Goal: Task Accomplishment & Management: Use online tool/utility

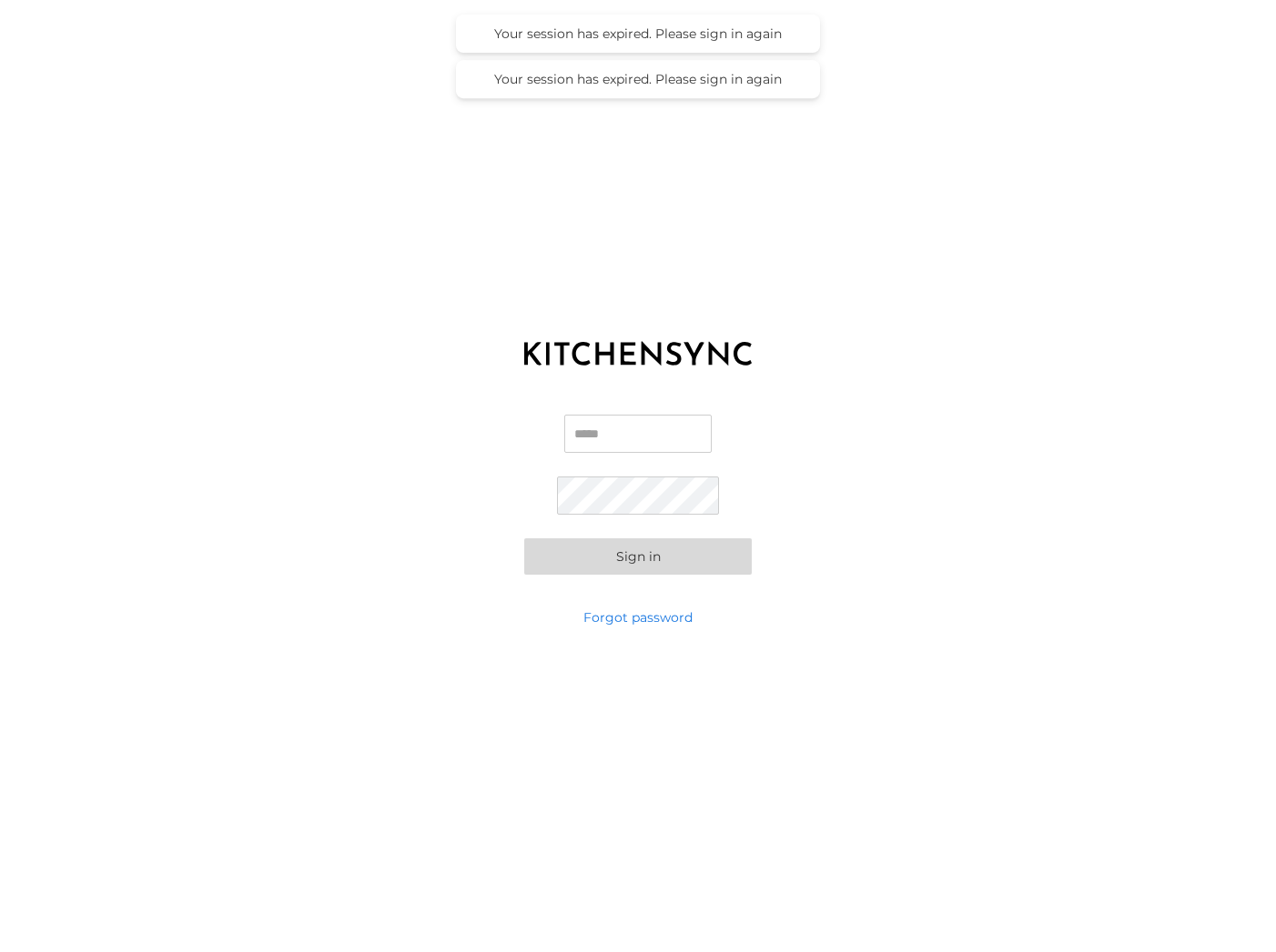
type input "**********"
click at [704, 545] on button "Sign in" at bounding box center [638, 556] width 228 height 37
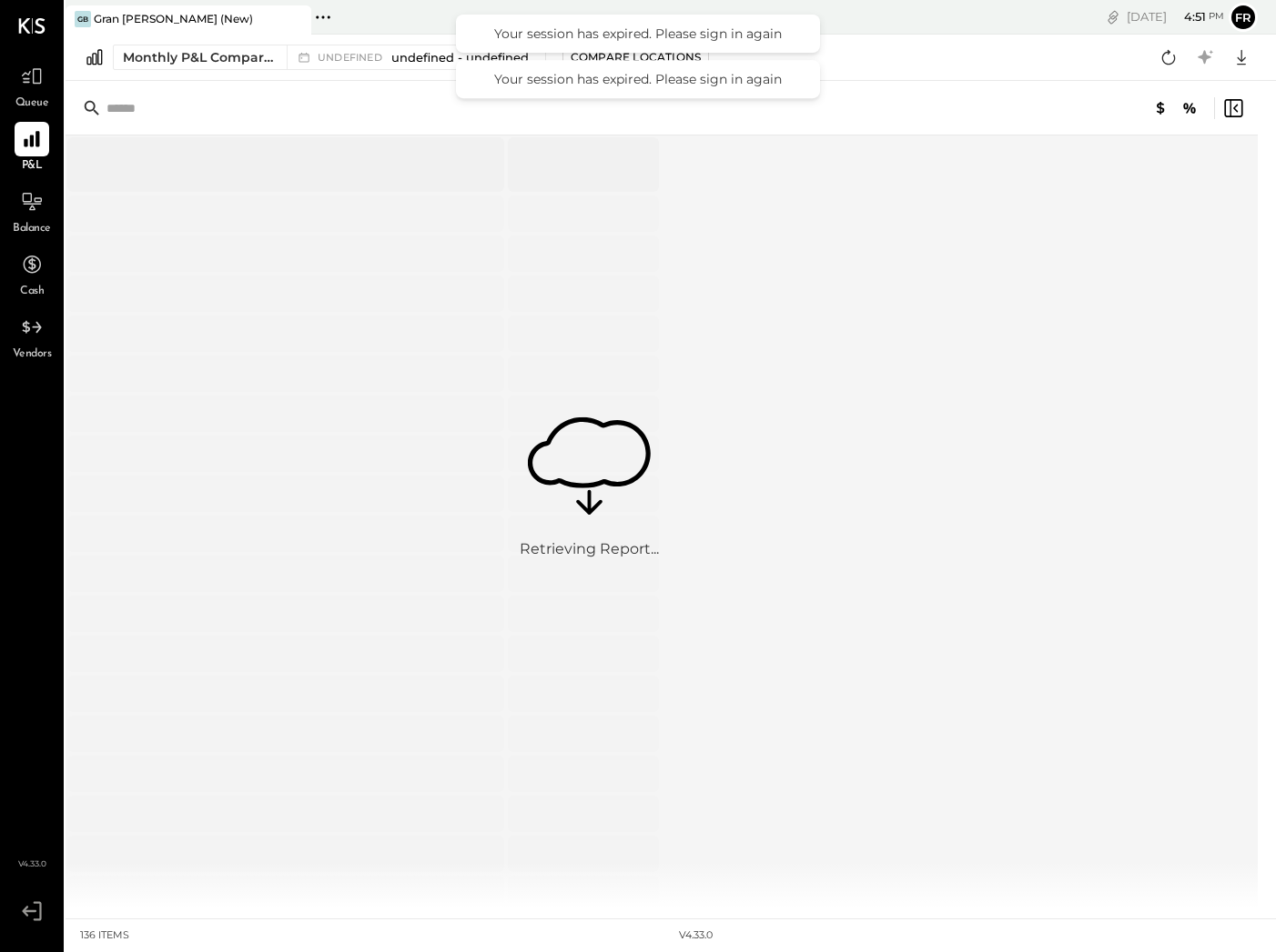
click at [800, 81] on div "Your session has expired. Please sign in again" at bounding box center [638, 79] width 328 height 17
click at [808, 35] on div "Your session has expired. Please sign in again" at bounding box center [638, 34] width 364 height 39
click at [810, 80] on div "Your session has expired. Please sign in again" at bounding box center [638, 79] width 364 height 39
click at [793, 41] on div "Your session has expired. Please sign in again" at bounding box center [638, 34] width 328 height 17
click at [860, 72] on div "Monthly P&L Comparison undefined undefined - undefined Compare Locations Google…" at bounding box center [670, 57] width 1210 height 47
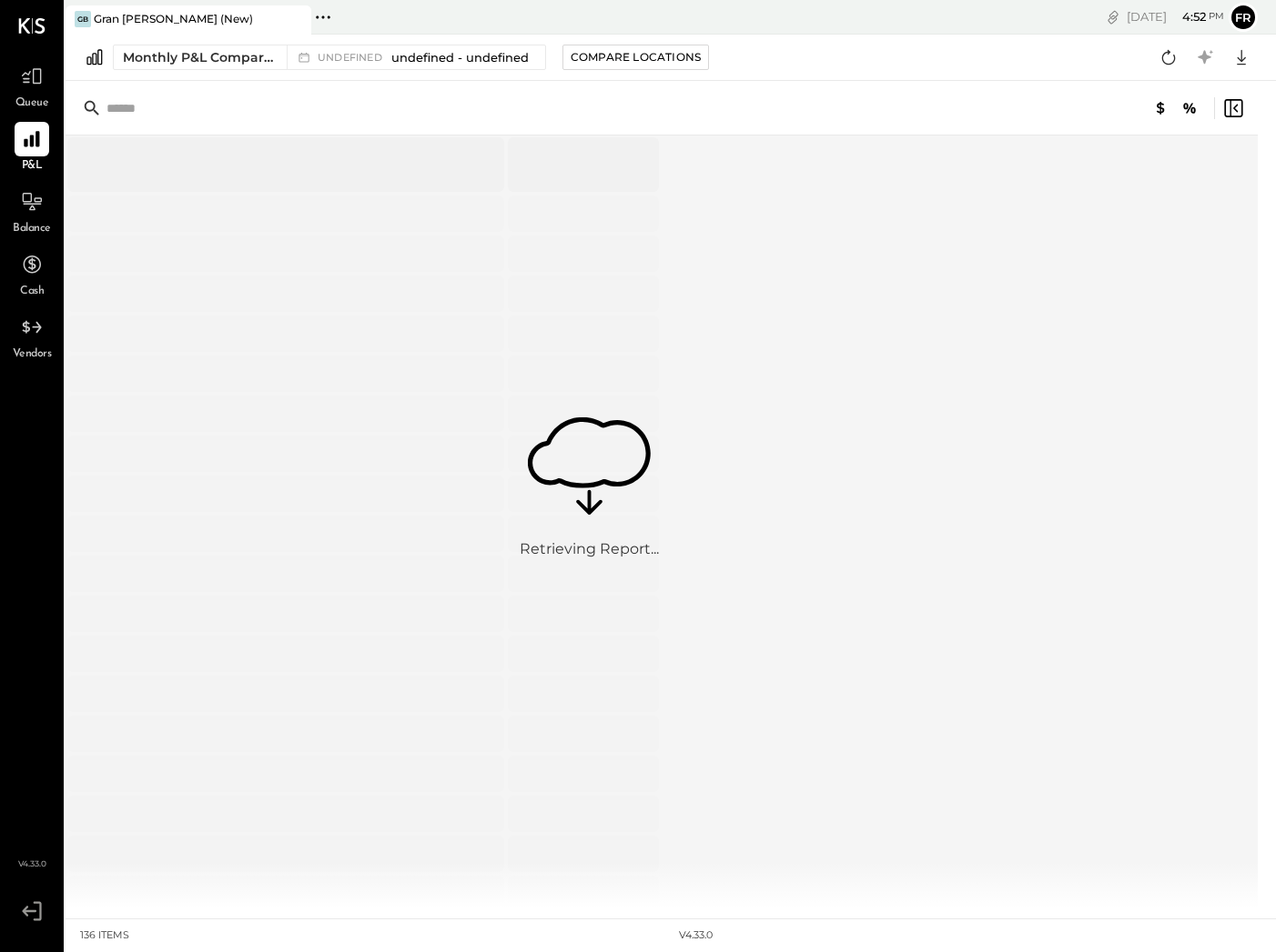
click at [763, 56] on div "Monthly P&L Comparison undefined undefined - undefined Compare Locations Google…" at bounding box center [670, 57] width 1210 height 47
click at [241, 62] on div "Monthly P&L Comparison" at bounding box center [199, 57] width 152 height 18
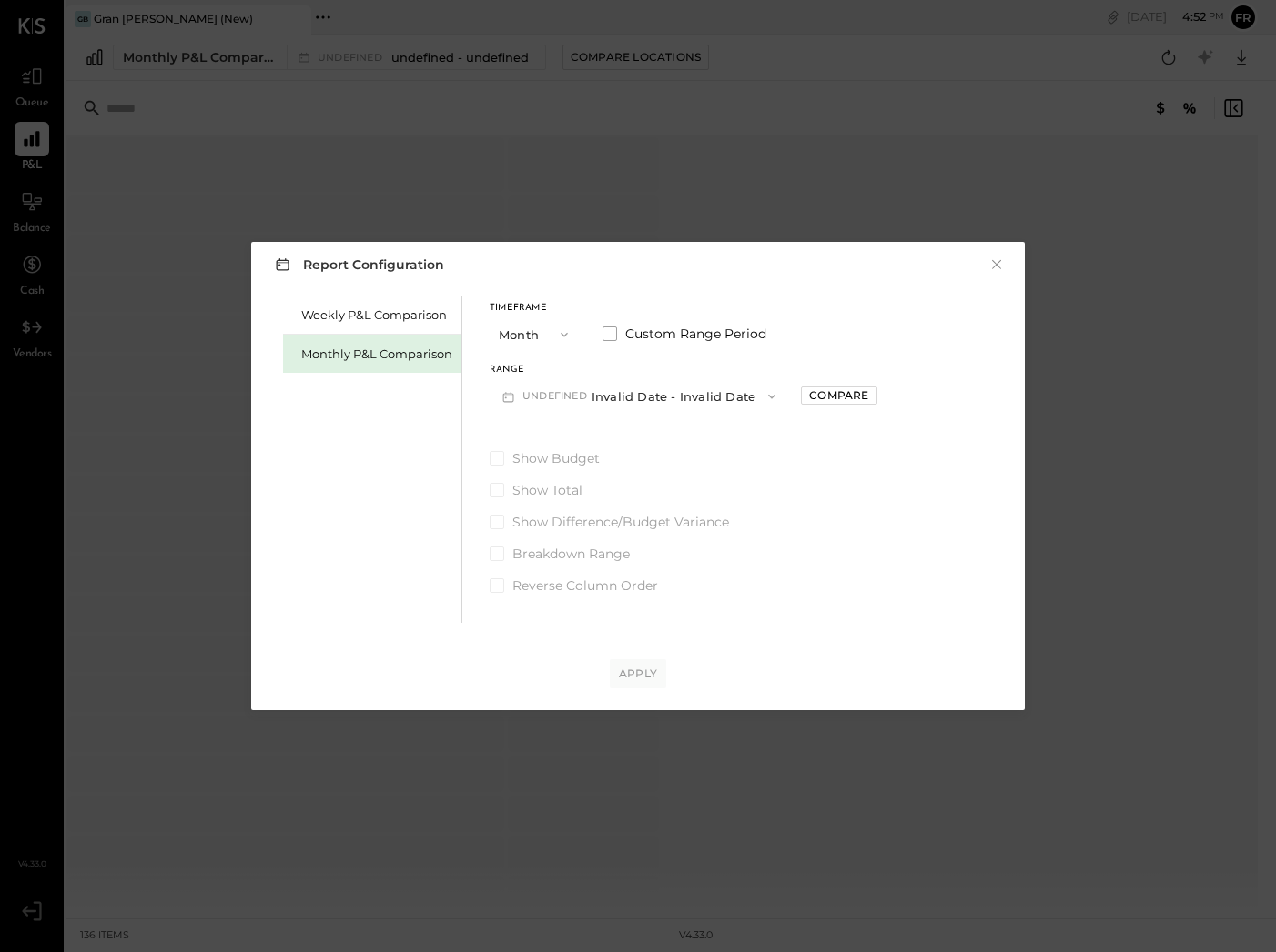
click at [410, 351] on div "Monthly P&L Comparison" at bounding box center [376, 353] width 151 height 17
click at [738, 392] on div "Compare" at bounding box center [733, 396] width 59 height 16
click at [640, 669] on div "Apply" at bounding box center [638, 674] width 39 height 16
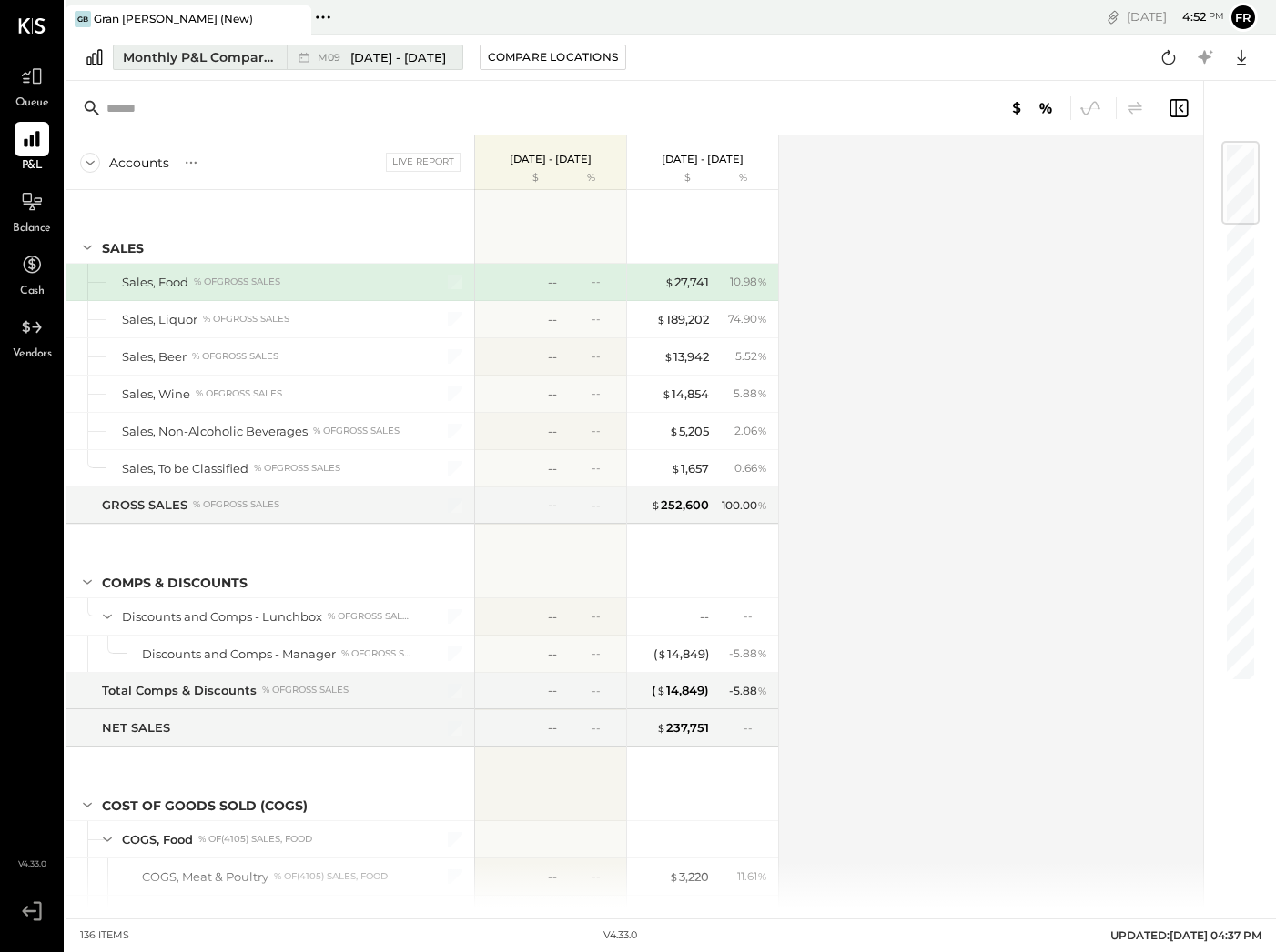
click at [395, 65] on div "M09 [DATE] - [DATE]" at bounding box center [370, 57] width 166 height 24
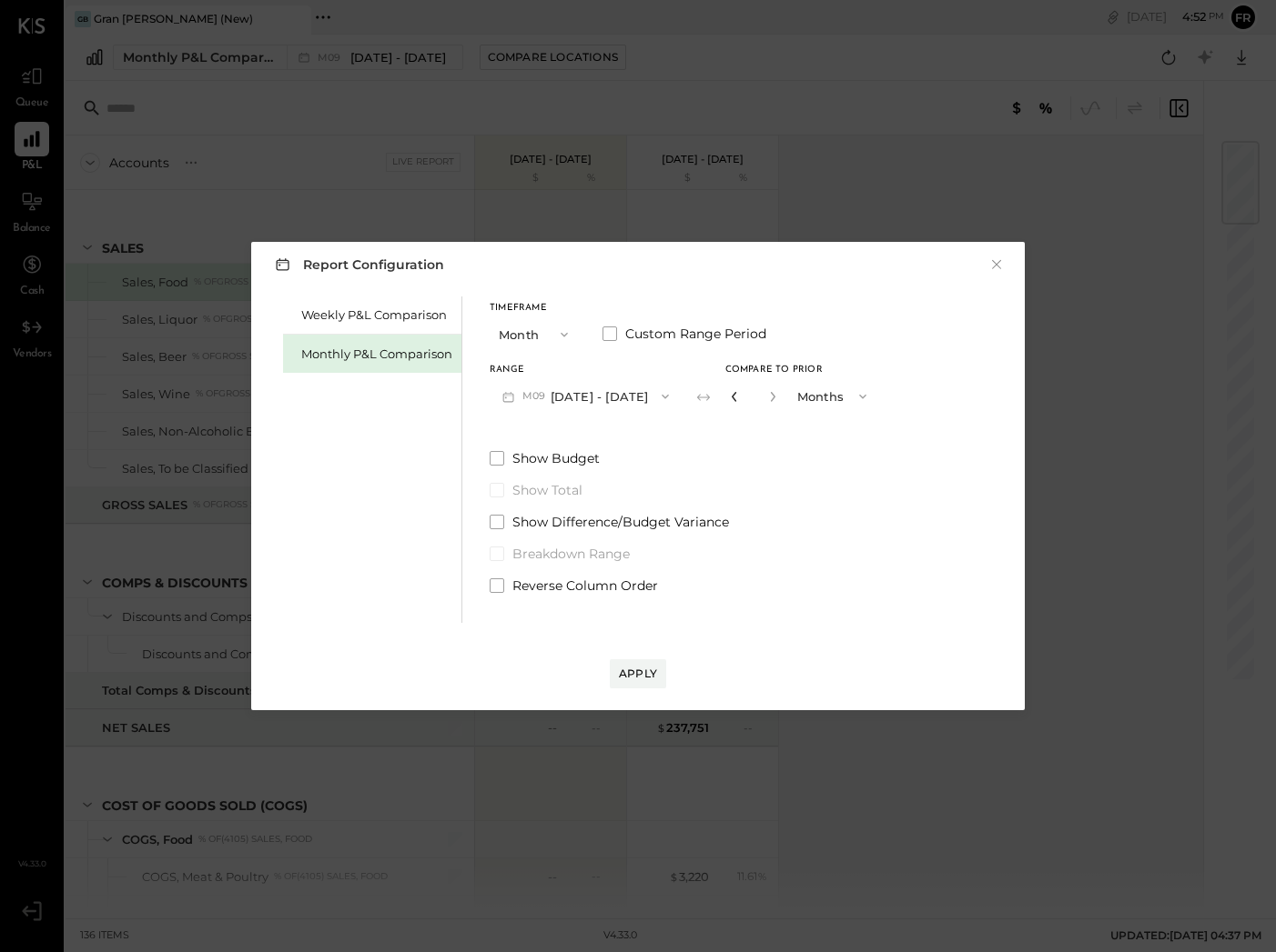
click at [729, 399] on icon "button" at bounding box center [734, 396] width 11 height 11
click at [657, 399] on icon "button" at bounding box center [664, 396] width 15 height 15
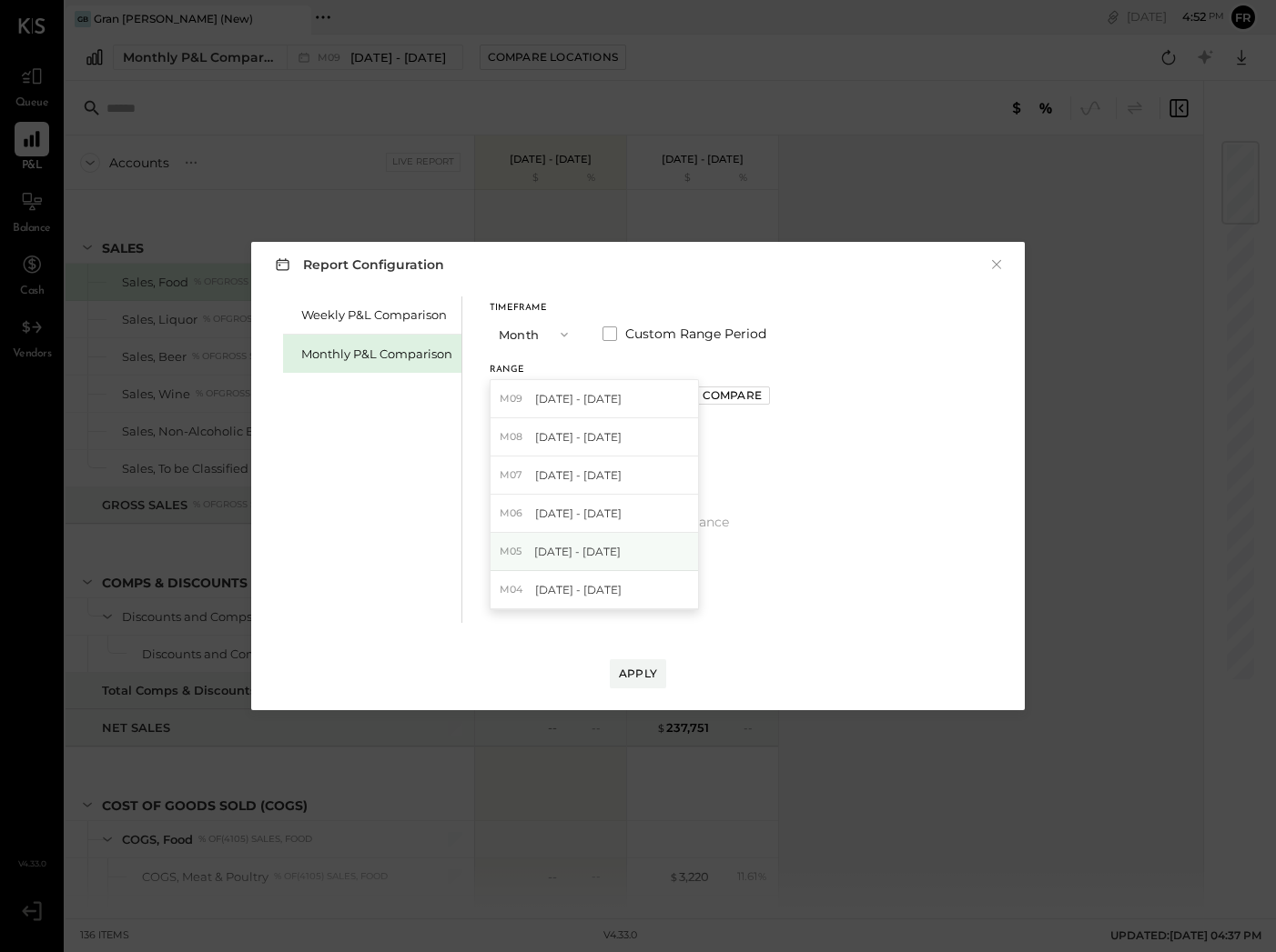
click at [610, 550] on span "[DATE] - [DATE]" at bounding box center [576, 552] width 86 height 16
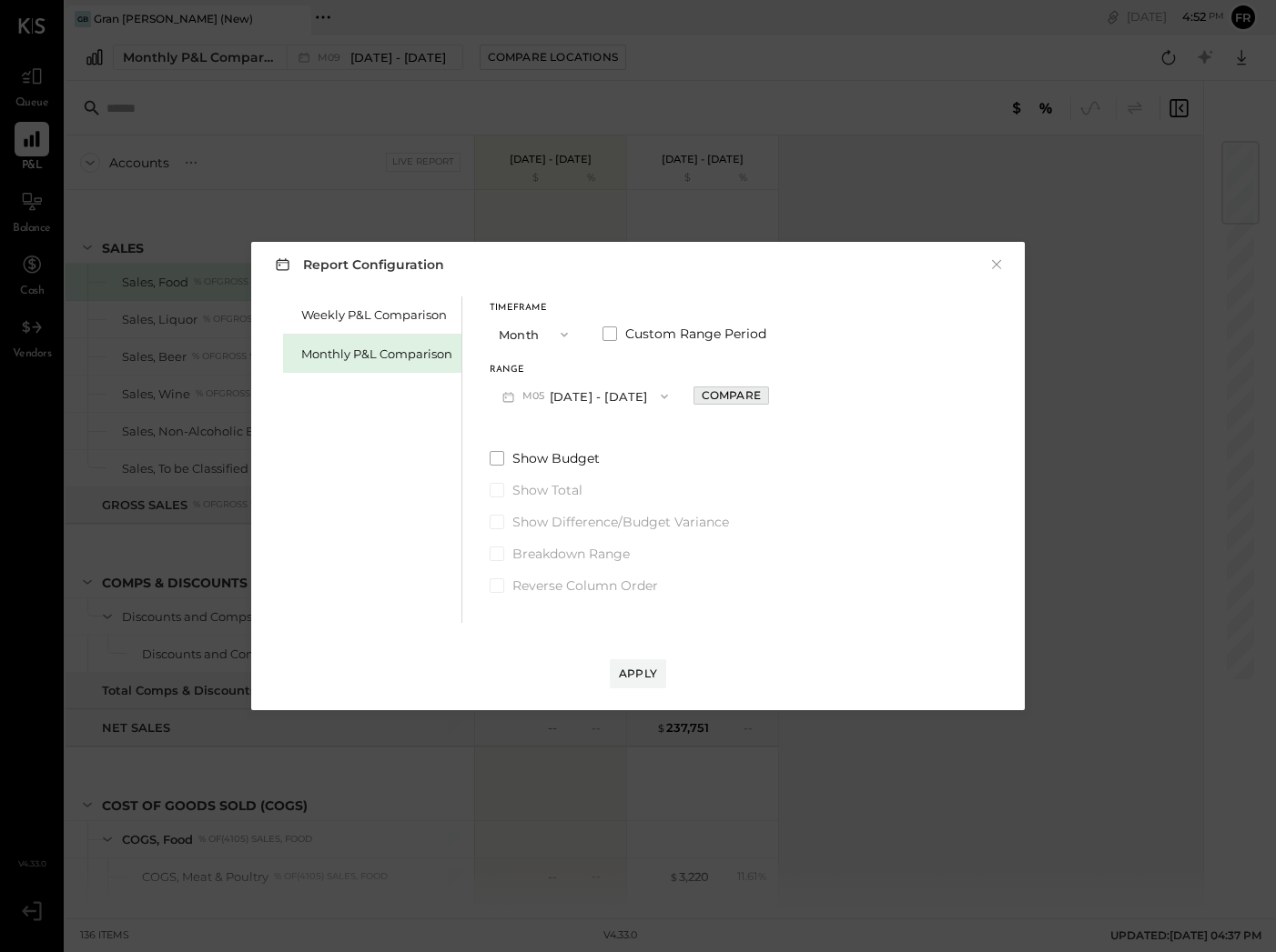
click at [702, 397] on div "Compare" at bounding box center [732, 396] width 59 height 16
click at [766, 396] on icon "button" at bounding box center [771, 396] width 11 height 11
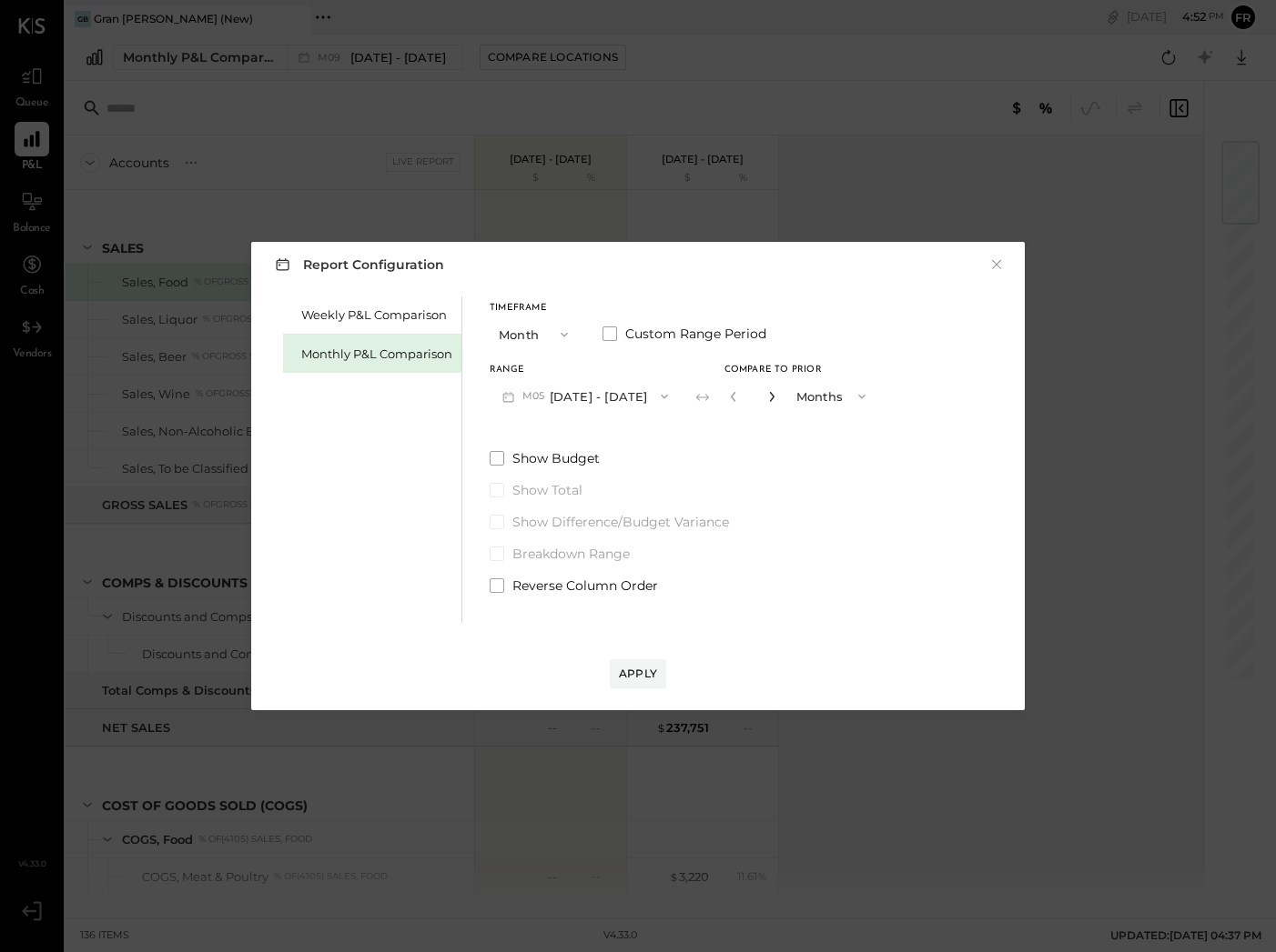
click at [766, 396] on icon "button" at bounding box center [771, 396] width 11 height 11
click at [799, 397] on button "Months" at bounding box center [833, 396] width 91 height 34
click at [757, 418] on div "Timeframe Month Custom Range Period Range M05 [DATE] - [DATE] Compare to Prior …" at bounding box center [683, 445] width 388 height 298
click at [729, 401] on button "button" at bounding box center [733, 397] width 15 height 20
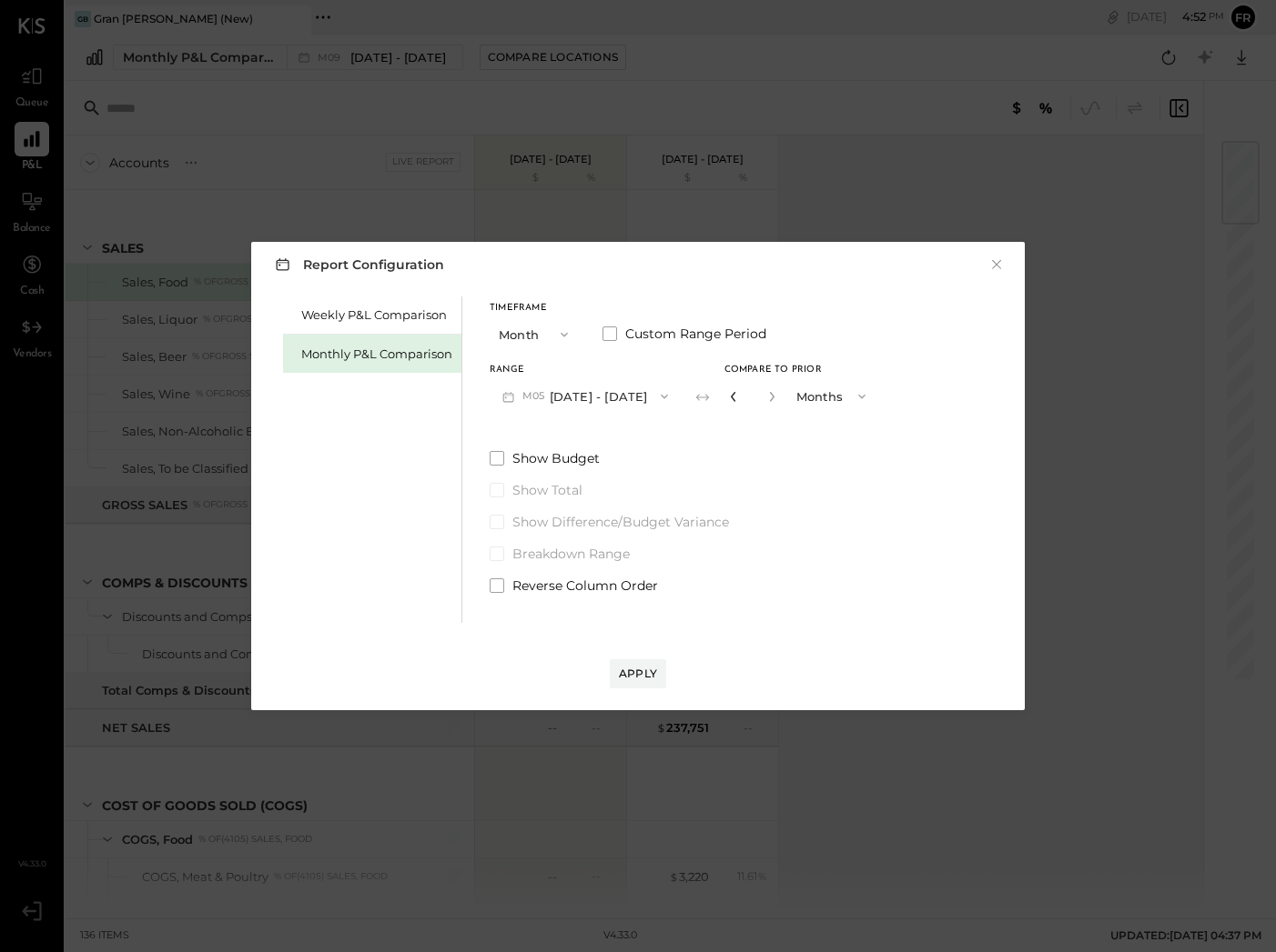
click at [728, 400] on icon "button" at bounding box center [733, 396] width 11 height 11
type input "*"
click at [644, 676] on div "Apply" at bounding box center [638, 674] width 39 height 16
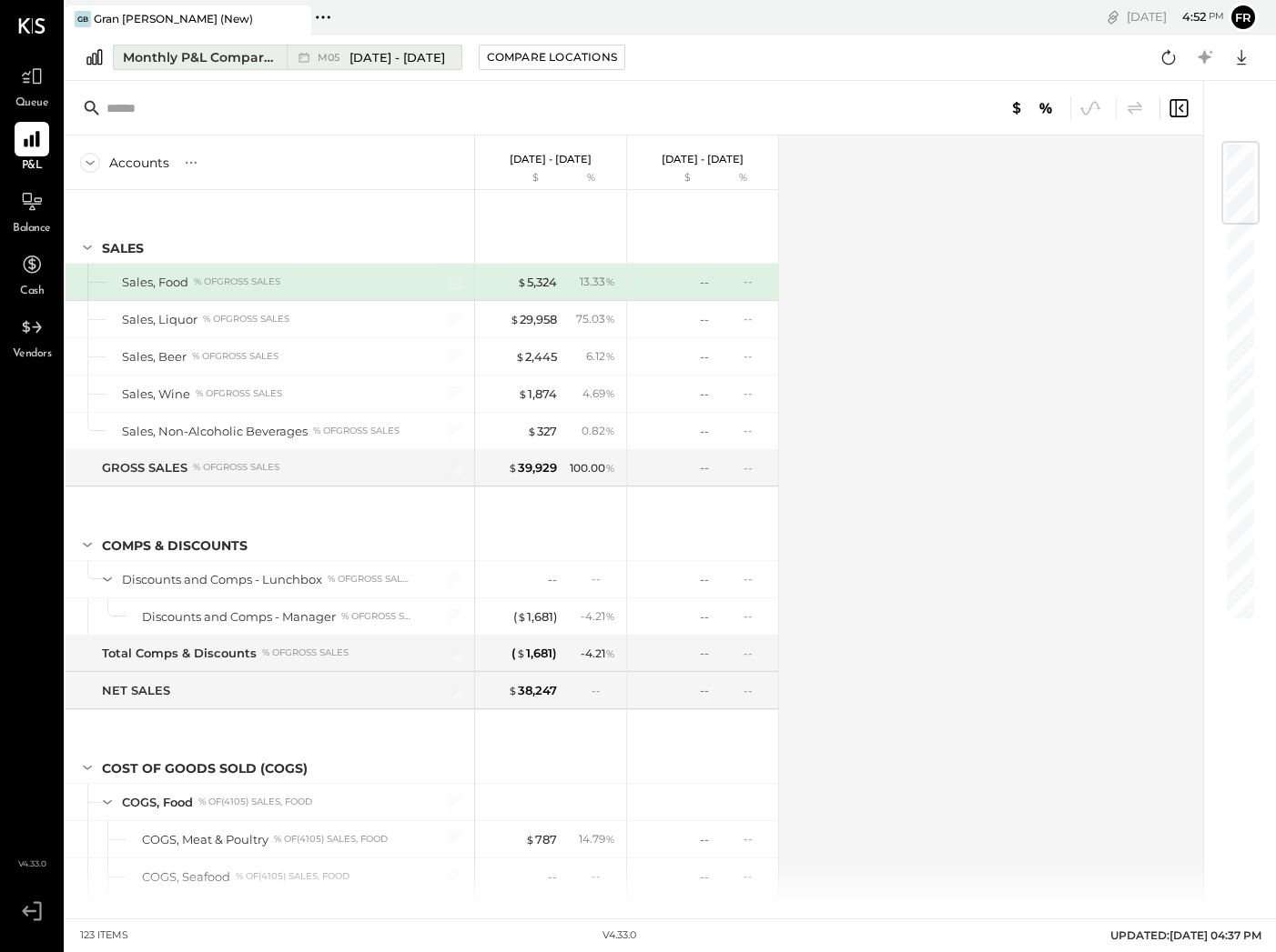
click at [358, 61] on span "[DATE] - [DATE]" at bounding box center [397, 57] width 96 height 17
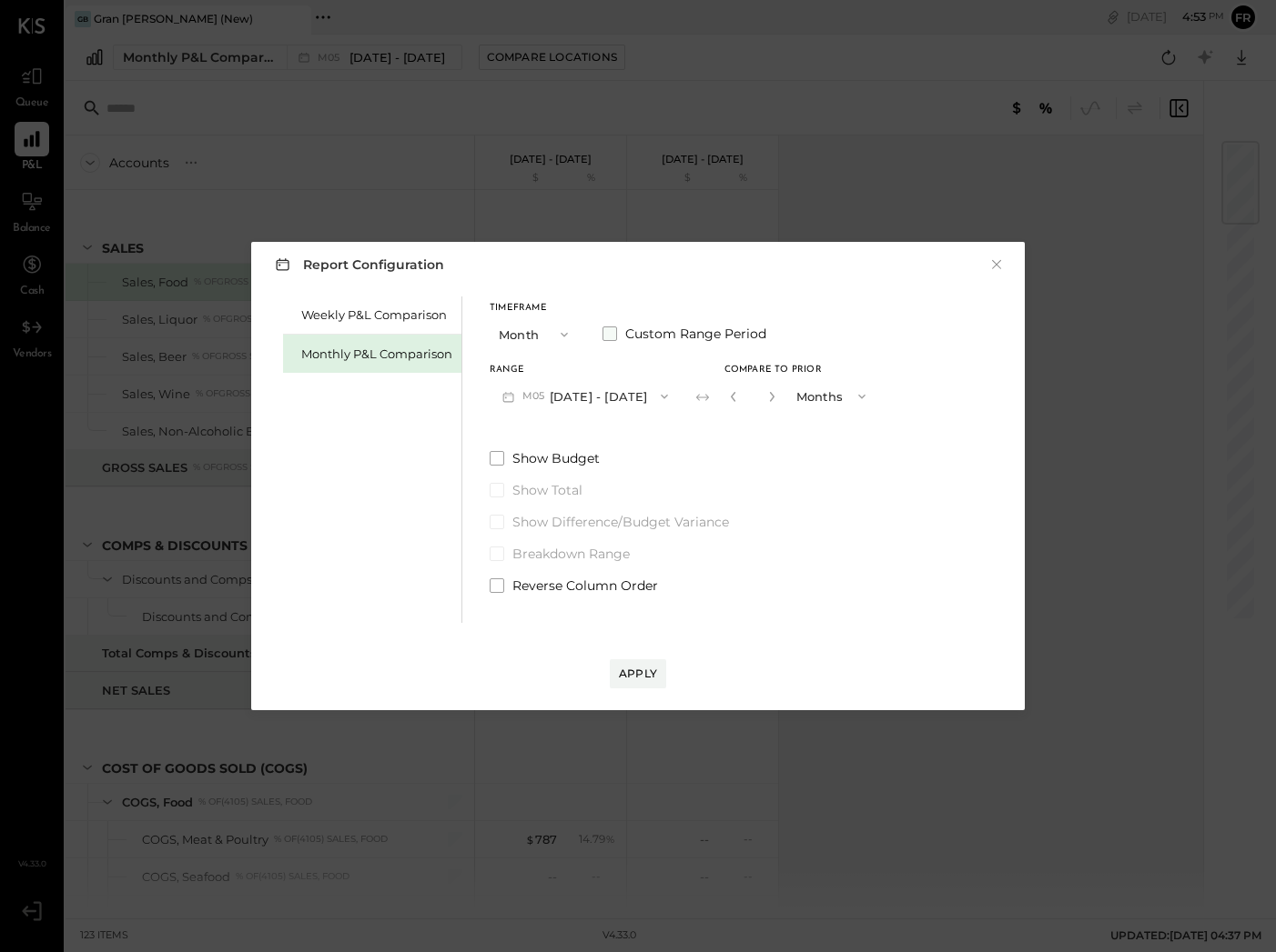
click at [606, 334] on span at bounding box center [609, 333] width 15 height 15
click at [749, 399] on button "[DATE]" at bounding box center [695, 396] width 108 height 34
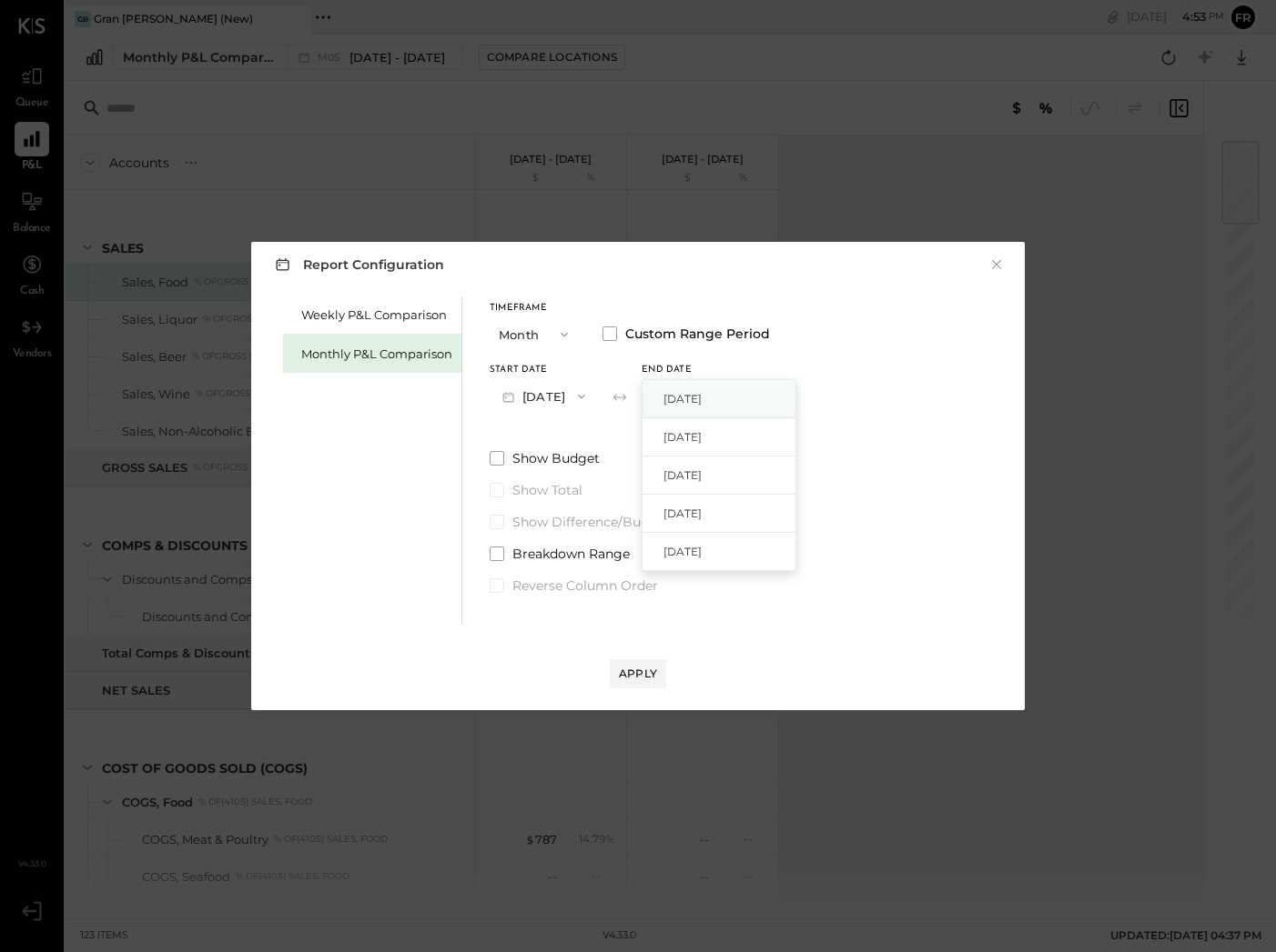
click at [702, 401] on span "[DATE]" at bounding box center [682, 399] width 39 height 16
click at [635, 680] on div "Apply" at bounding box center [638, 674] width 39 height 16
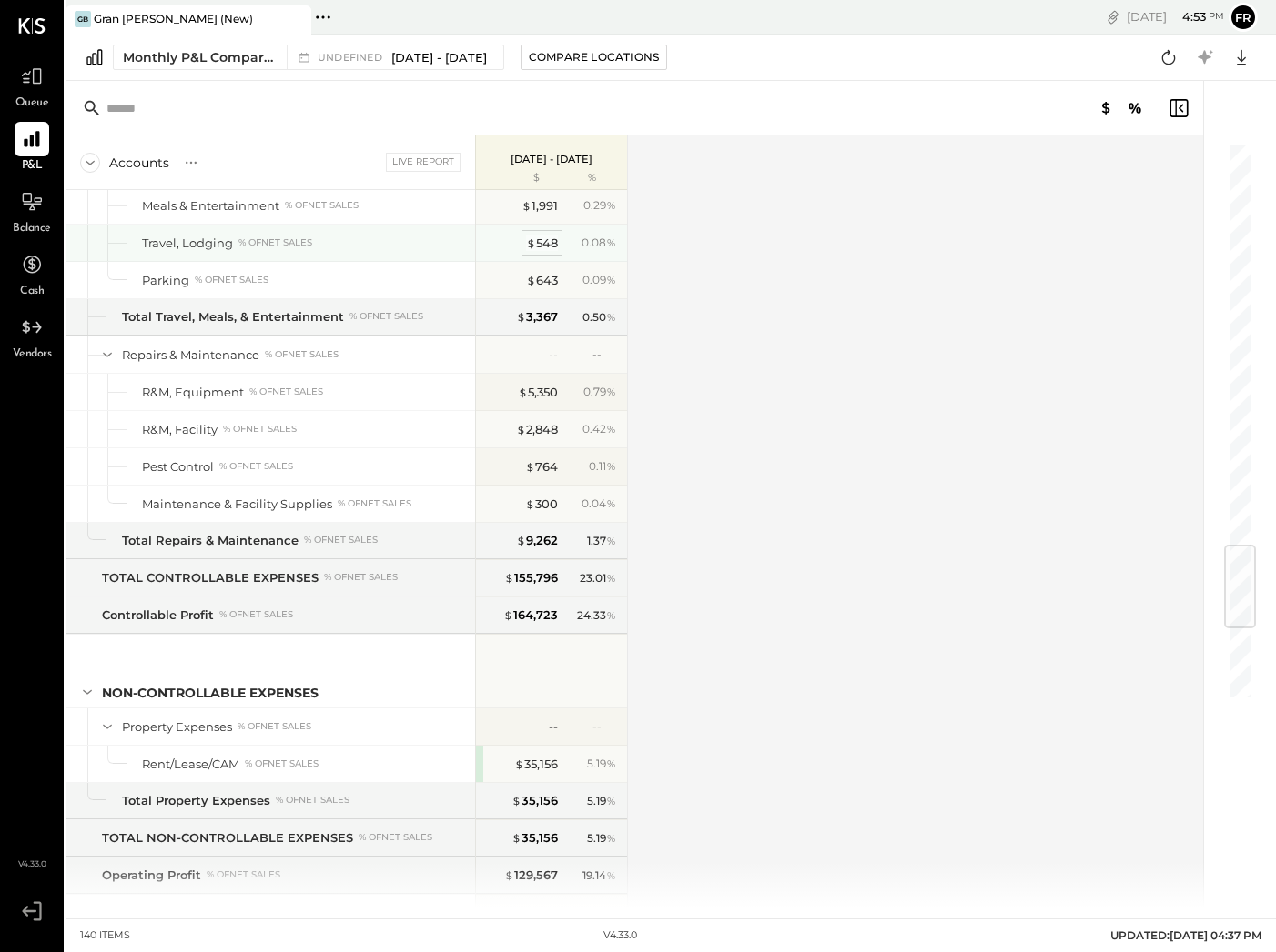
scroll to position [4054, 0]
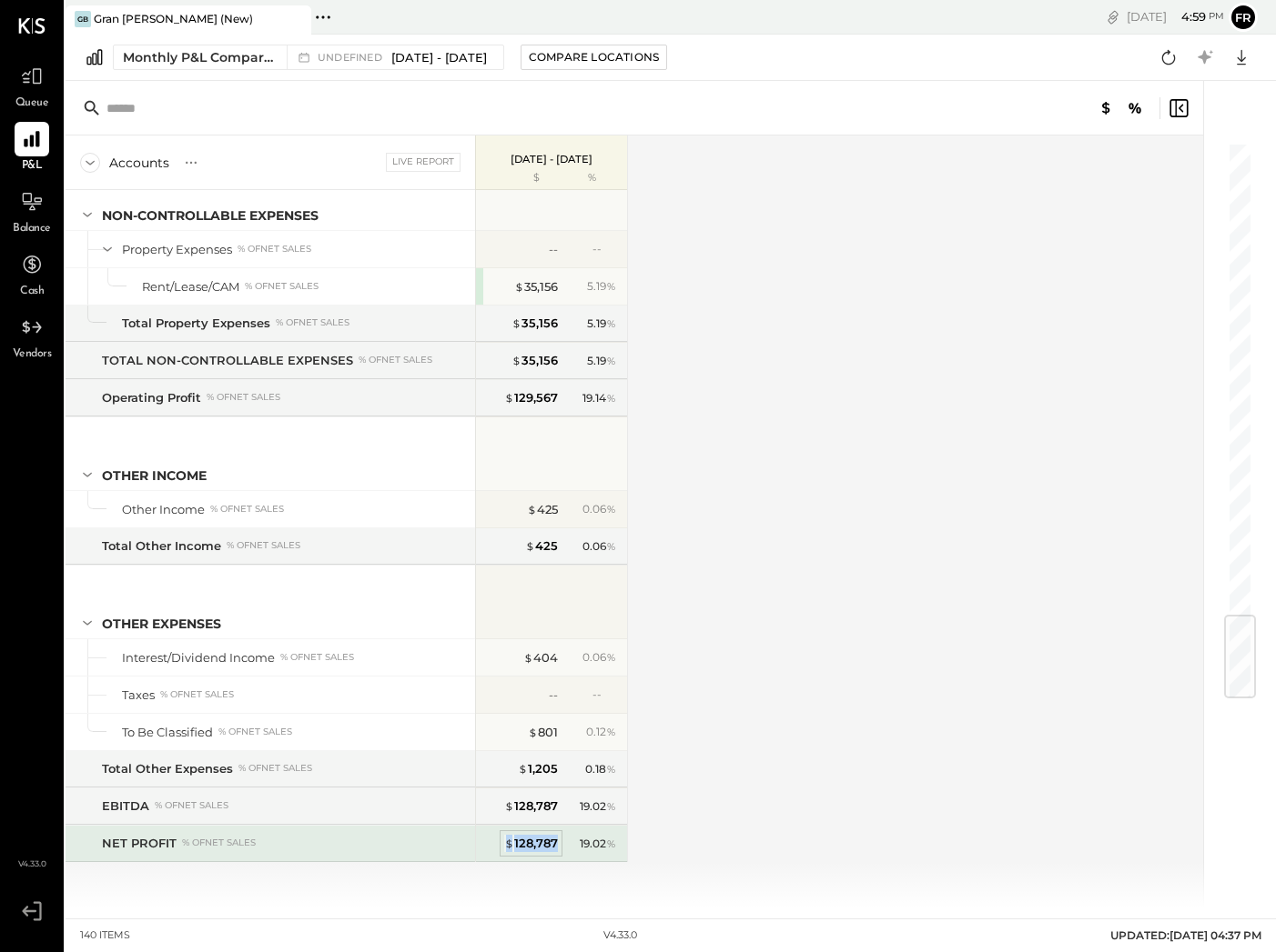
drag, startPoint x: 558, startPoint y: 842, endPoint x: 505, endPoint y: 845, distance: 53.1
click at [505, 845] on div "$ 128,787 19.02 %" at bounding box center [553, 843] width 137 height 37
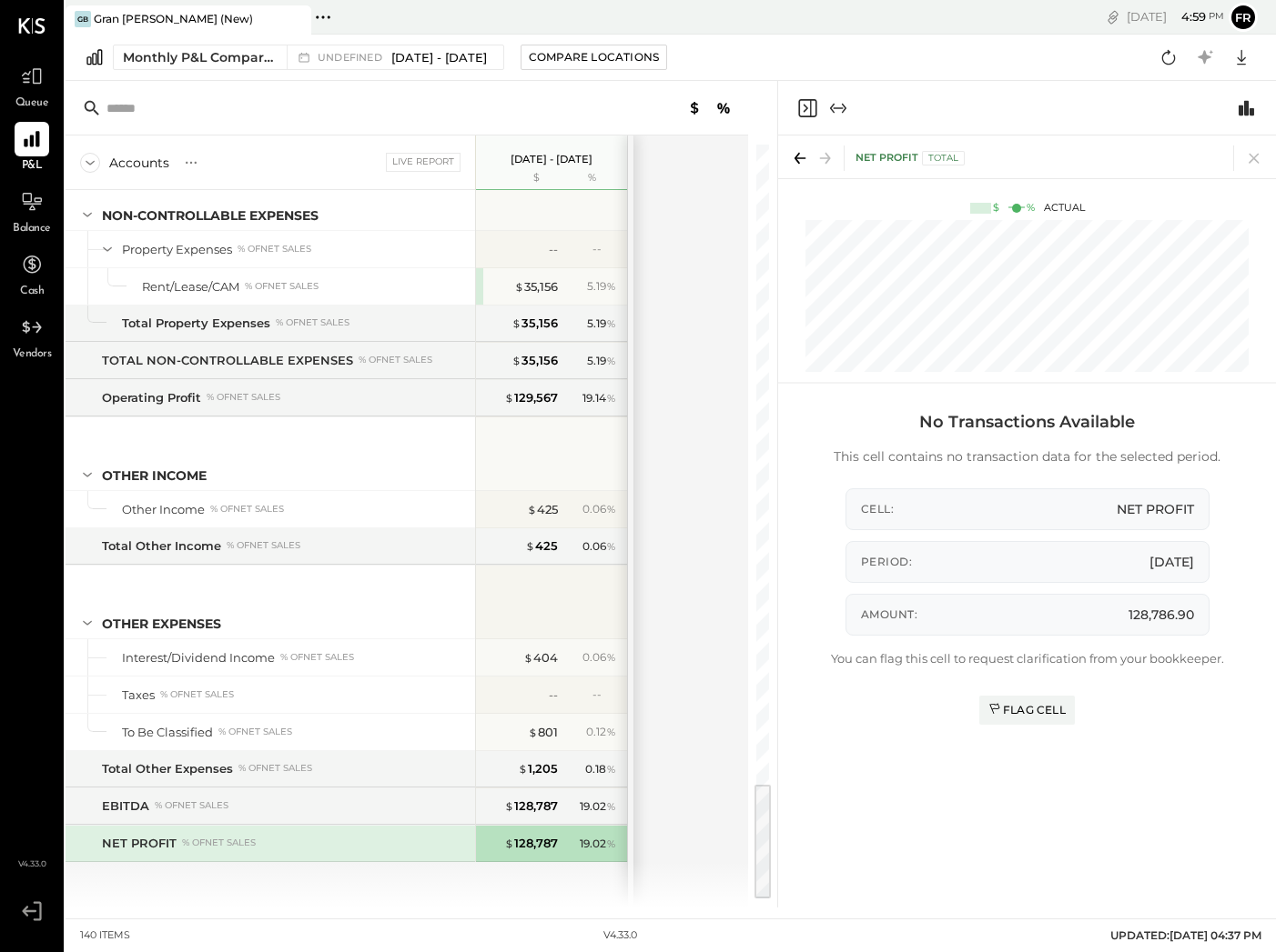
click at [685, 832] on div "Accounts S % GL Live Report [DATE] - [DATE] $ % SALES Sales, Food % of GROSS SA…" at bounding box center [408, 522] width 685 height 772
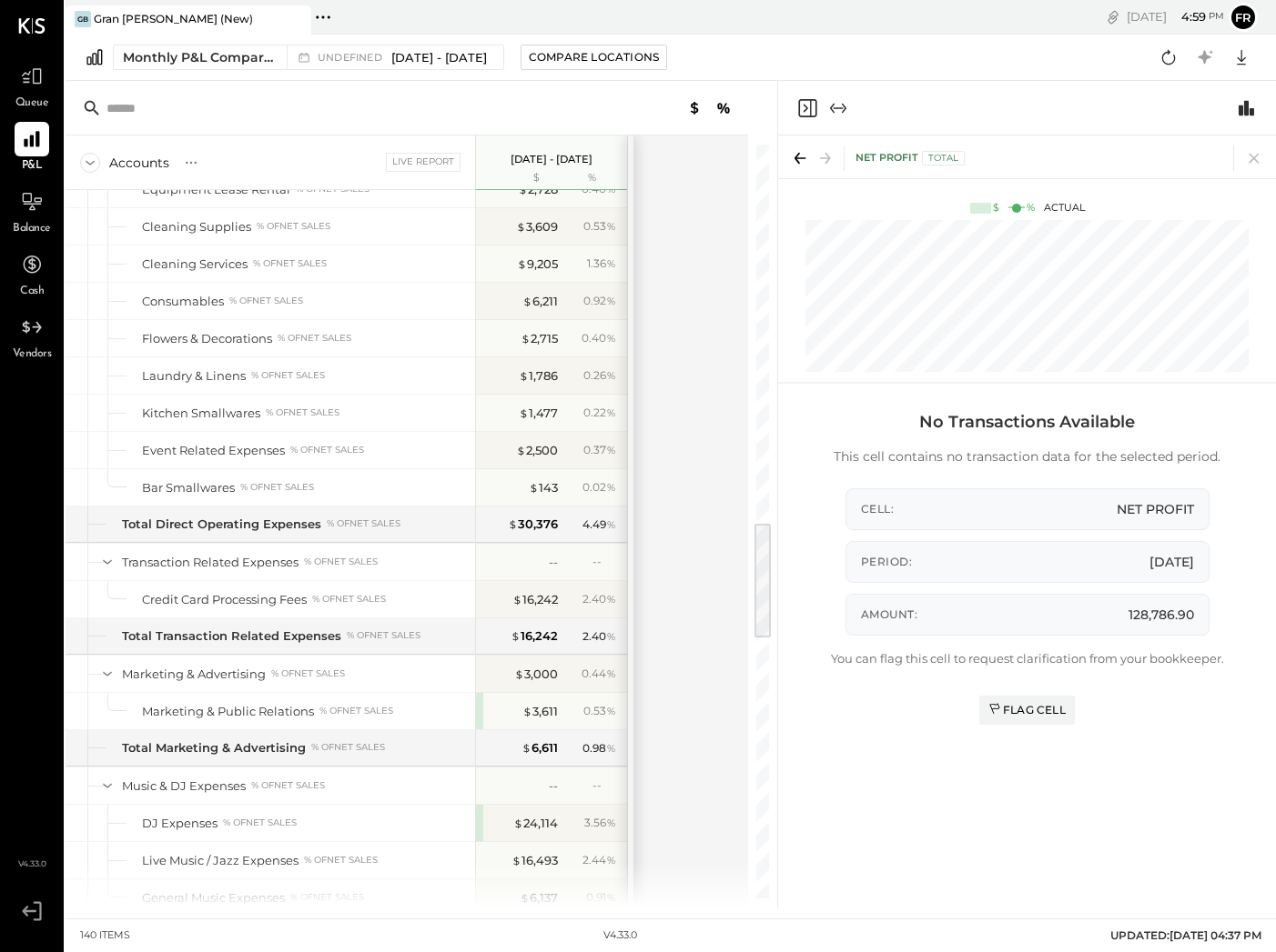
drag, startPoint x: 758, startPoint y: 807, endPoint x: 753, endPoint y: 587, distance: 220.1
click at [753, 587] on div "Accounts S % GL Live Report [DATE] - [DATE] $ % SALES Sales, Food % of GROSS SA…" at bounding box center [421, 494] width 712 height 826
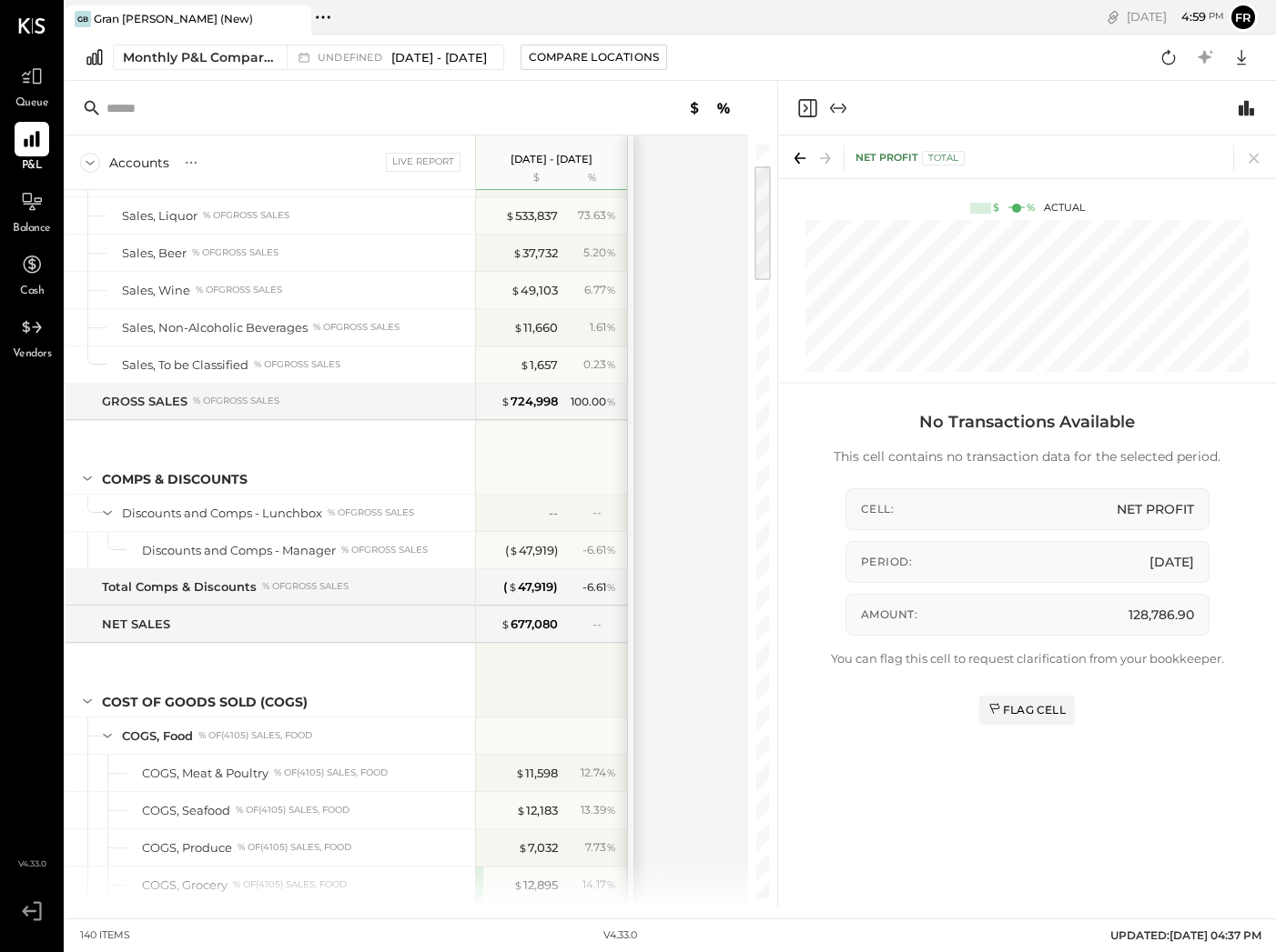
scroll to position [6, 0]
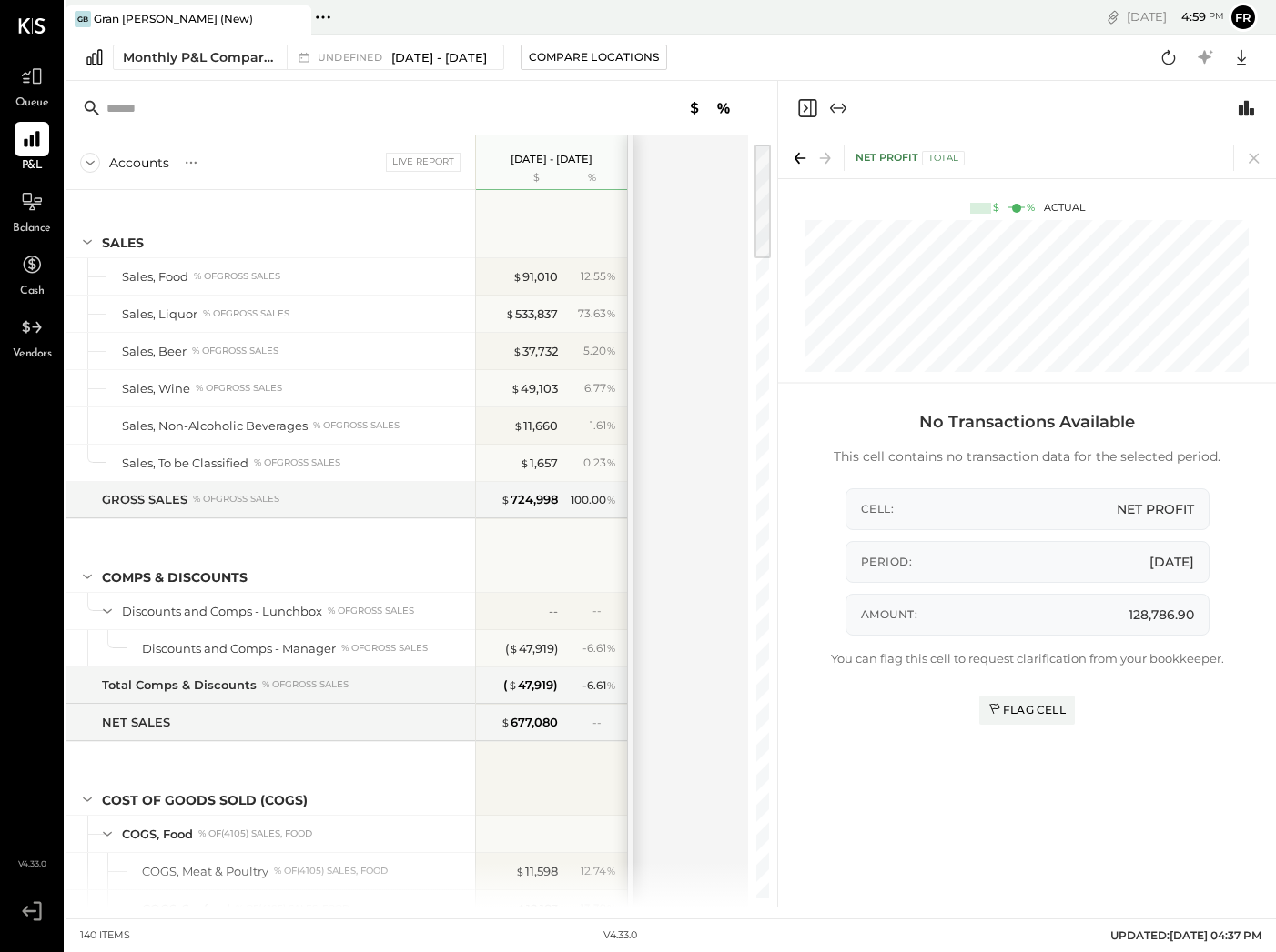
drag, startPoint x: 759, startPoint y: 592, endPoint x: 770, endPoint y: 146, distance: 446.1
click at [770, 146] on div at bounding box center [762, 201] width 17 height 114
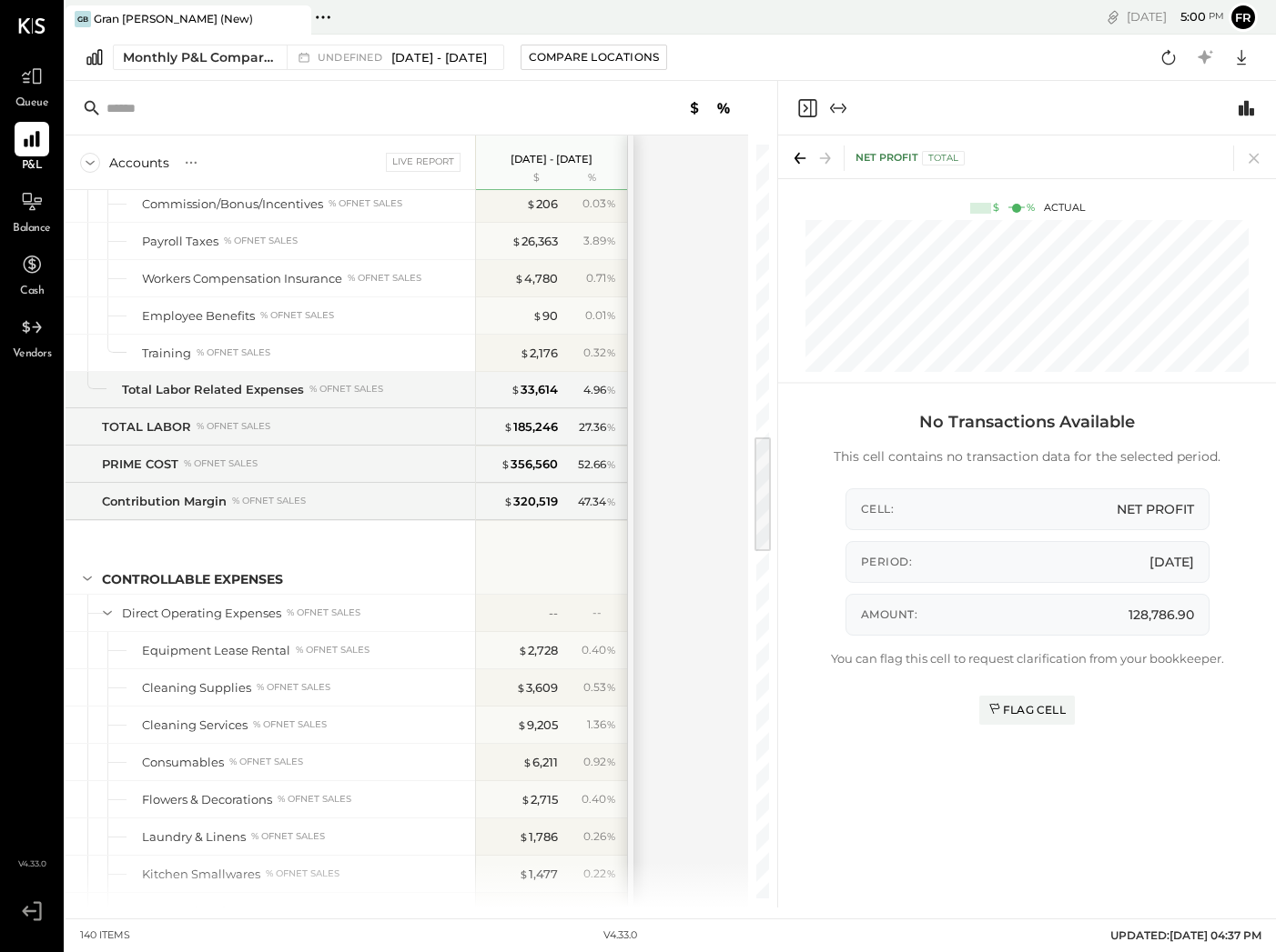
scroll to position [1854, 0]
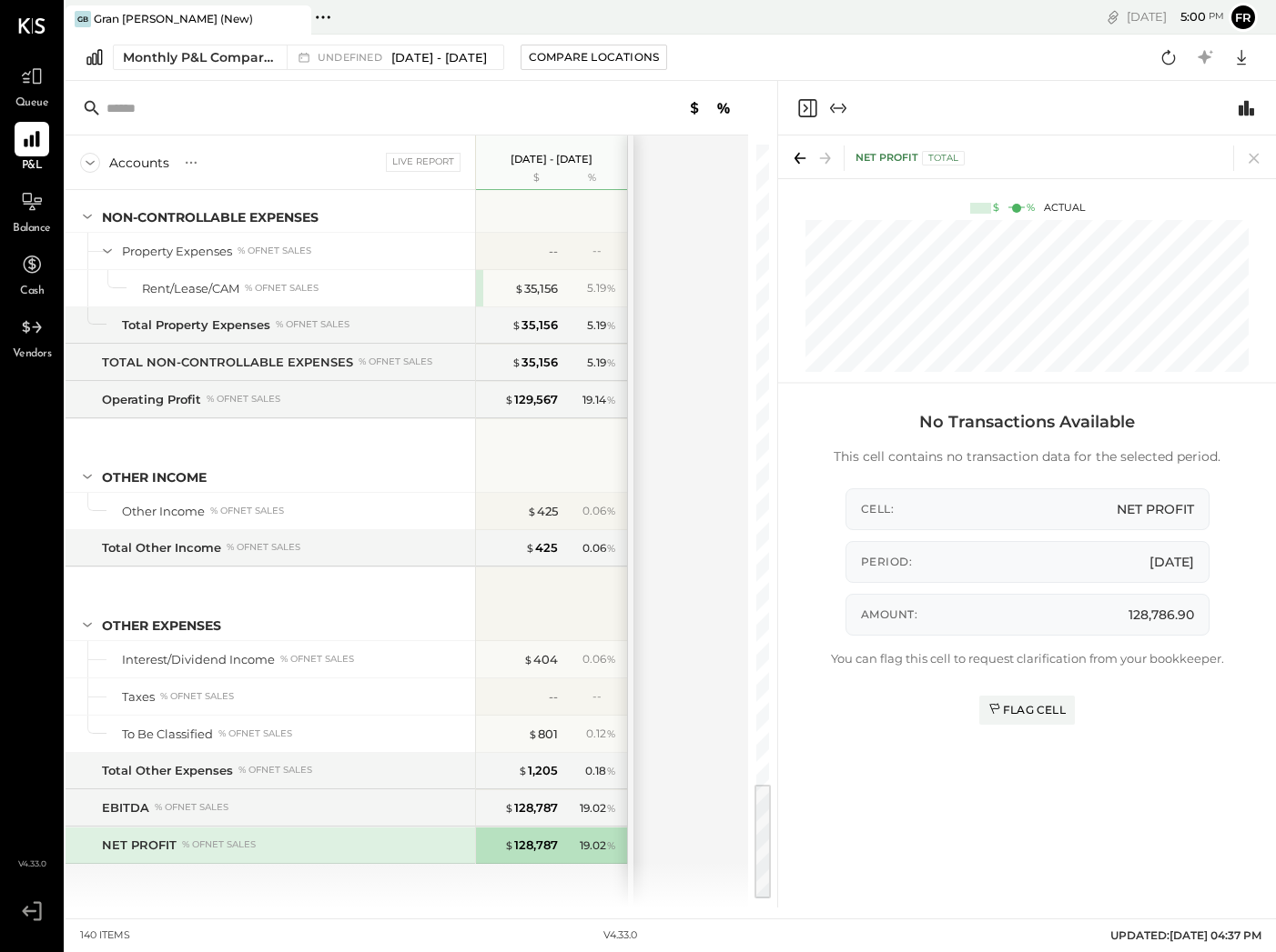
drag, startPoint x: 763, startPoint y: 174, endPoint x: 758, endPoint y: 812, distance: 638.0
click at [759, 820] on div at bounding box center [762, 841] width 17 height 114
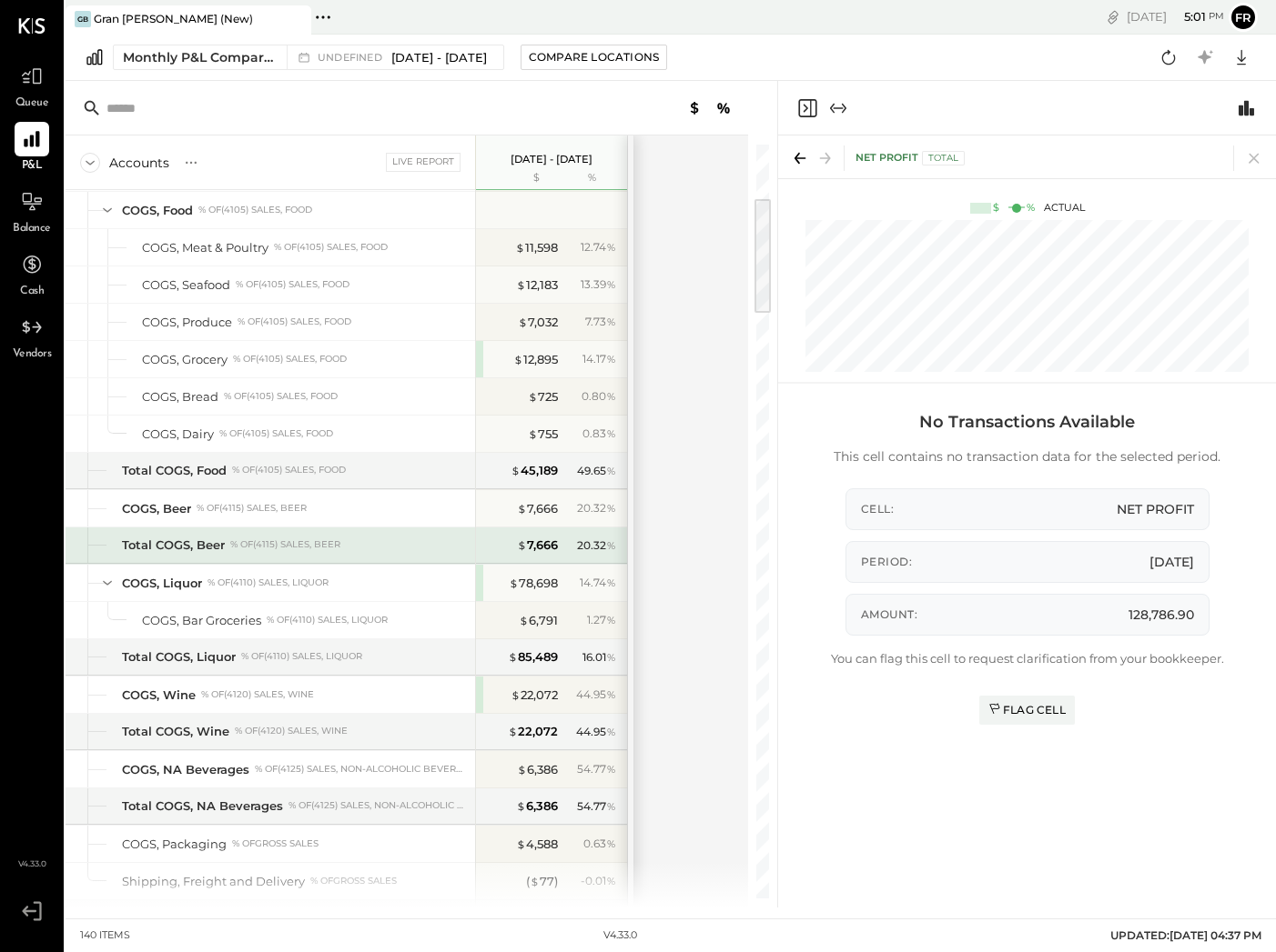
scroll to position [0, 0]
